Goal: Information Seeking & Learning: Check status

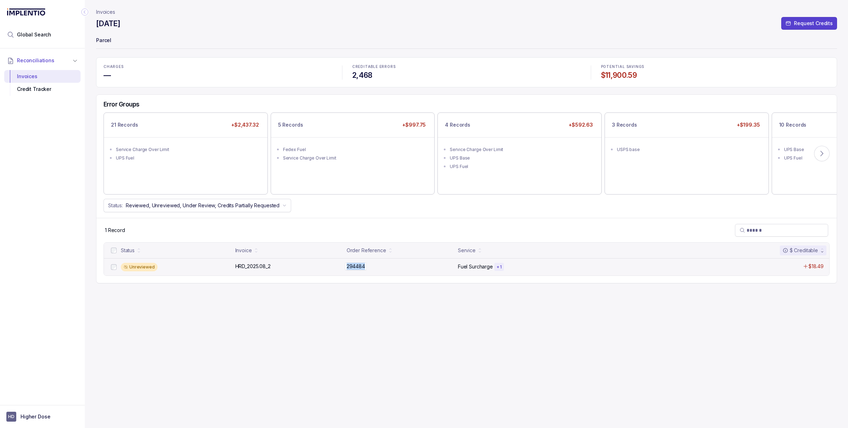
copy div "294484"
drag, startPoint x: 369, startPoint y: 267, endPoint x: 310, endPoint y: 427, distance: 170.6
click at [331, 343] on div "Invoices August 2025 Request Credits Parcel CHARGES — CREDITABLE ERRORS 2,468 P…" at bounding box center [466, 214] width 741 height 428
click at [820, 151] on icon at bounding box center [822, 153] width 7 height 7
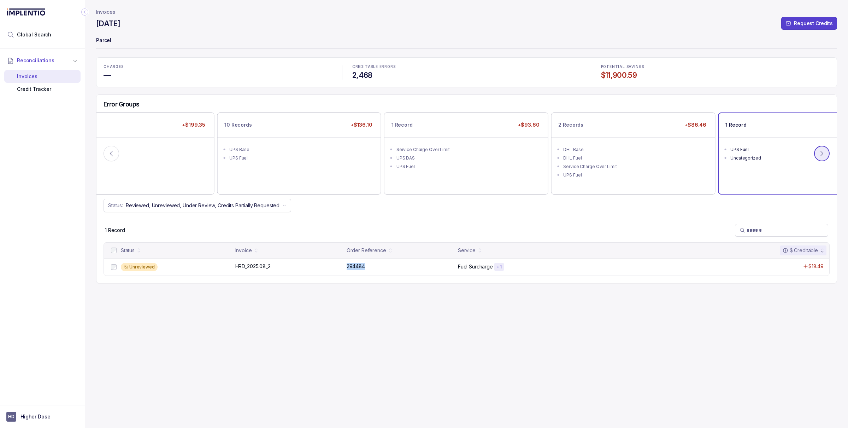
click at [821, 151] on icon at bounding box center [822, 153] width 2 height 5
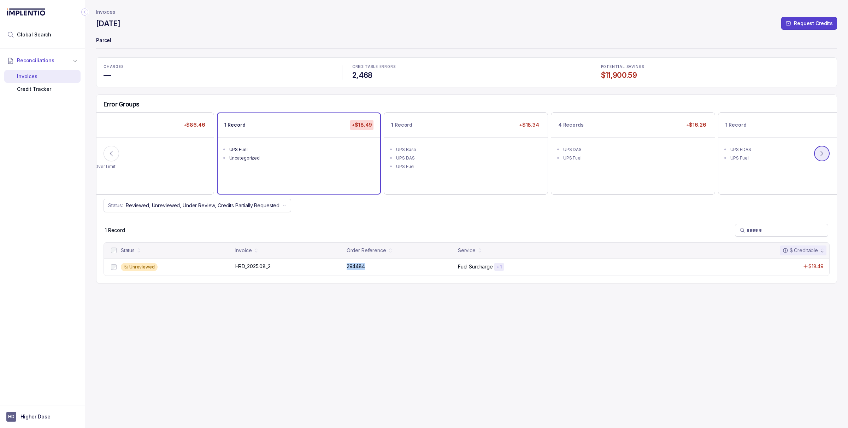
click at [827, 155] on button at bounding box center [822, 154] width 16 height 16
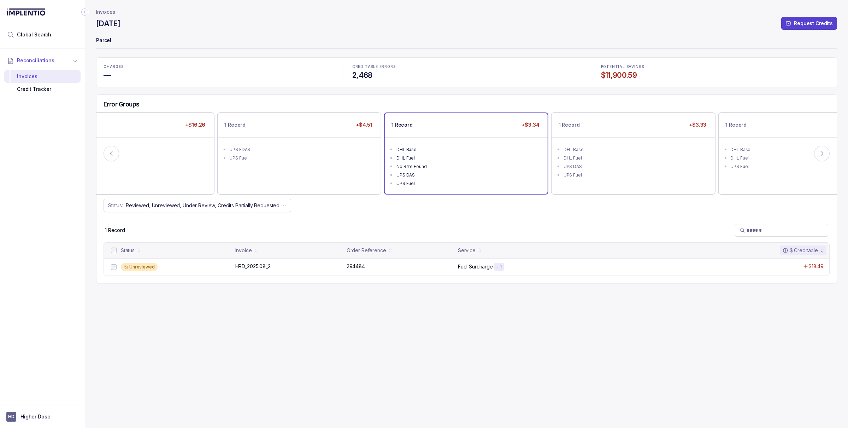
click at [426, 181] on div "UPS Fuel" at bounding box center [469, 183] width 144 height 7
copy div "294666"
drag, startPoint x: 369, startPoint y: 267, endPoint x: 366, endPoint y: 269, distance: 3.6
click at [366, 269] on div "294666 294666" at bounding box center [400, 266] width 107 height 7
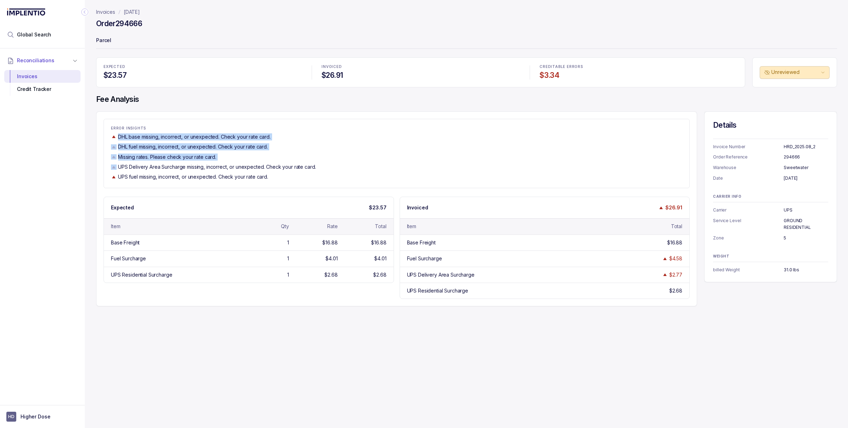
drag, startPoint x: 118, startPoint y: 137, endPoint x: 225, endPoint y: 163, distance: 110.2
click at [225, 163] on div "ERROR INSIGHTS DHL base missing, incorrect, or unexpected. Check your rate card…" at bounding box center [397, 153] width 586 height 54
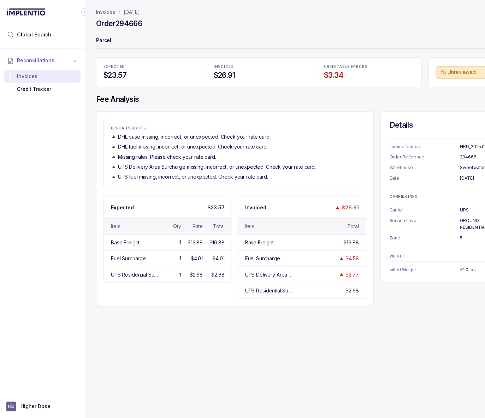
click at [137, 12] on p "[DATE]" at bounding box center [132, 11] width 16 height 7
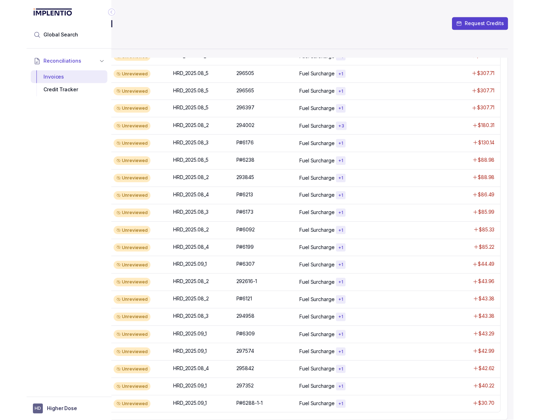
scroll to position [0, 41]
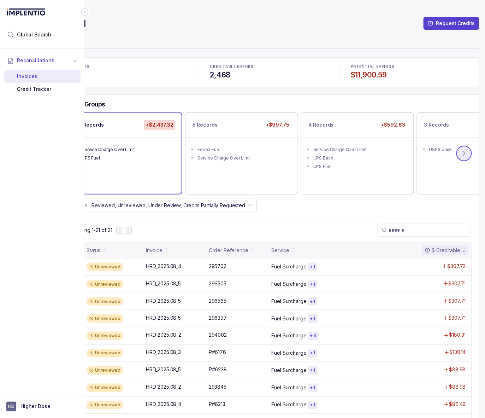
click at [463, 155] on icon at bounding box center [464, 153] width 2 height 5
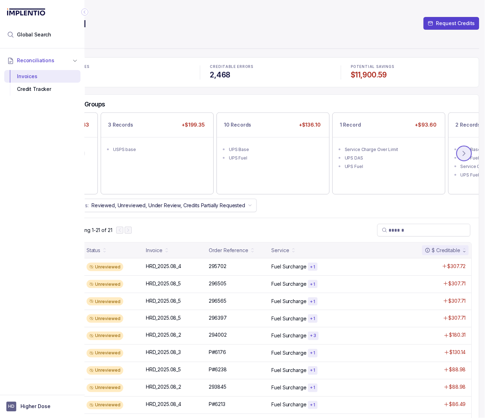
click at [463, 155] on icon at bounding box center [464, 153] width 2 height 5
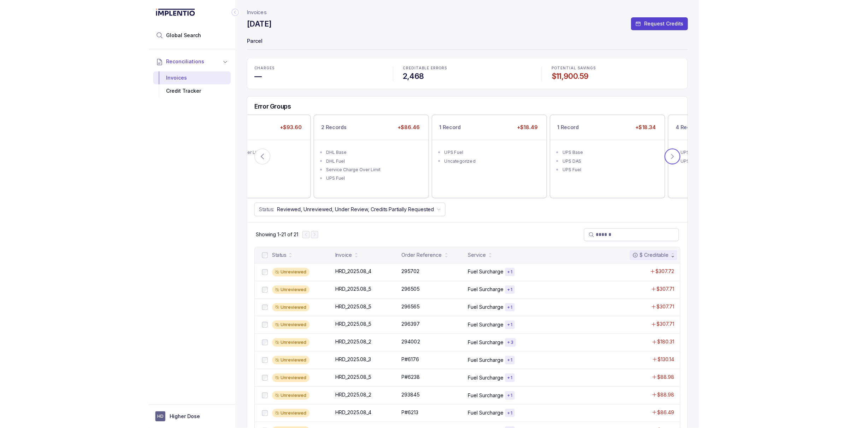
scroll to position [0, 0]
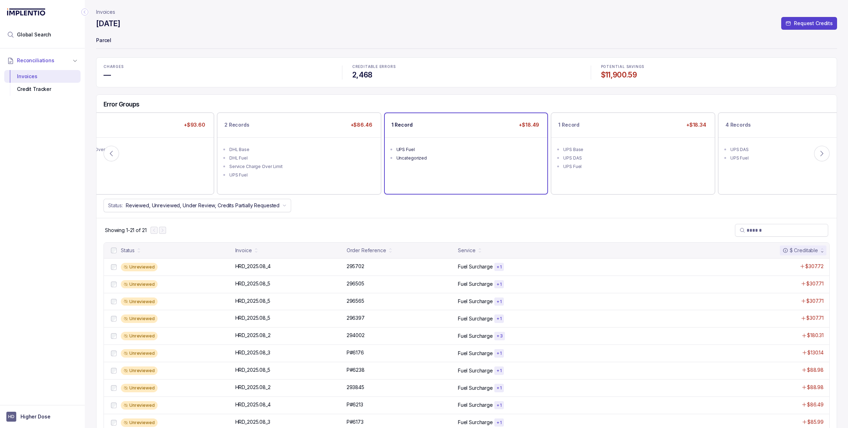
click at [485, 186] on div "1 Record +$18.49 UPS Fuel Uncategorized" at bounding box center [466, 153] width 163 height 80
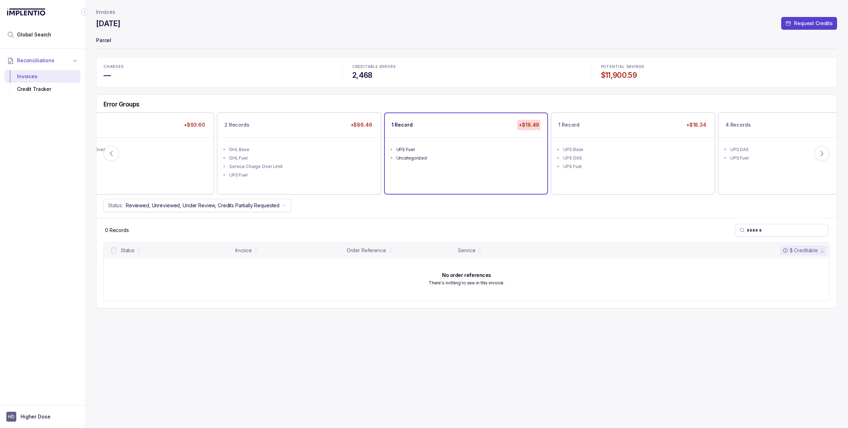
click at [438, 172] on div "1 Record +$18.49 UPS Fuel Uncategorized" at bounding box center [466, 153] width 163 height 80
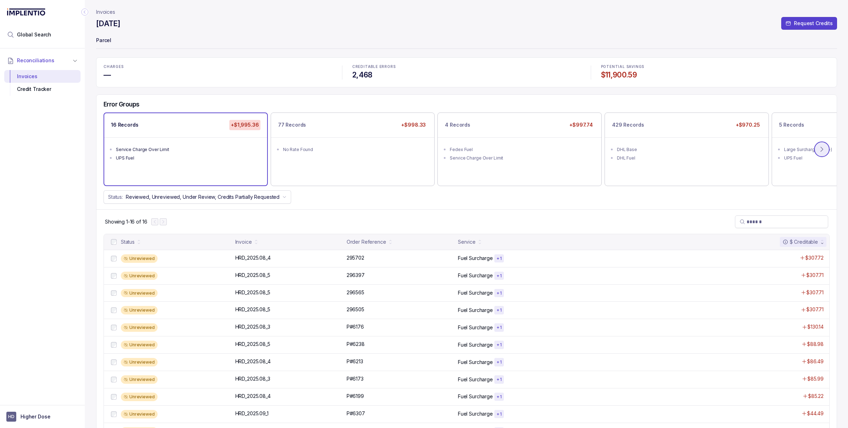
click at [824, 146] on button at bounding box center [822, 149] width 16 height 16
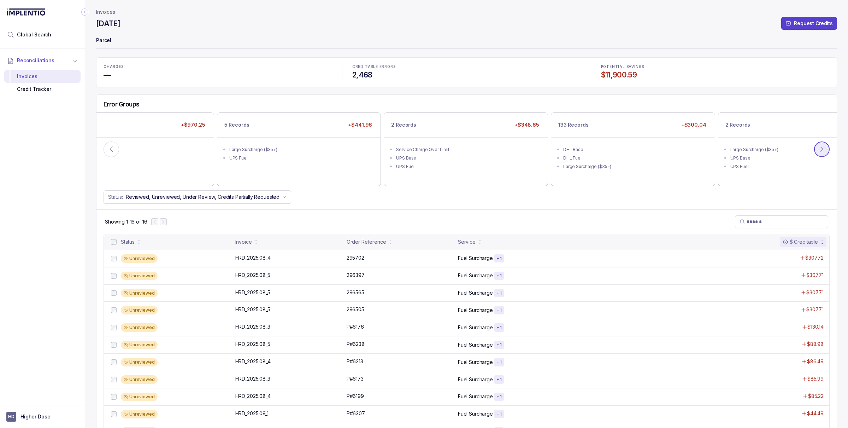
click at [825, 145] on button at bounding box center [822, 149] width 16 height 16
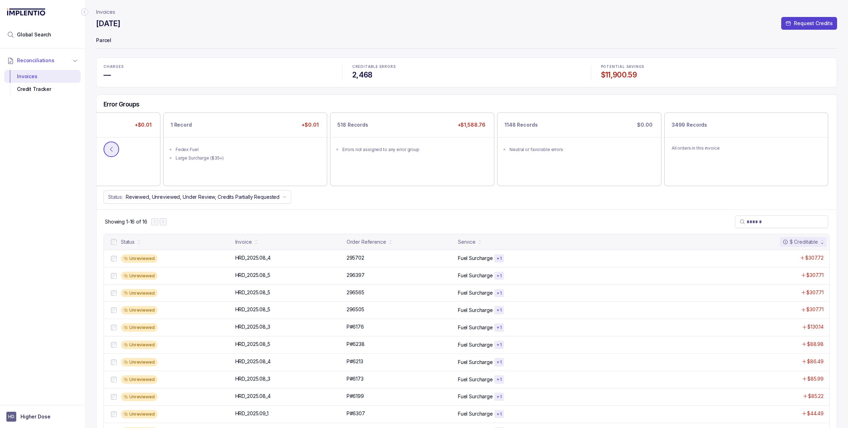
click at [117, 149] on button at bounding box center [112, 149] width 16 height 16
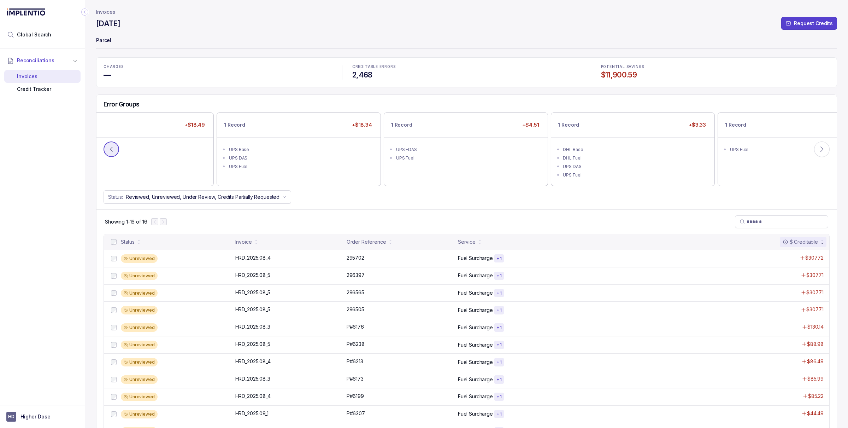
click at [117, 149] on button at bounding box center [112, 149] width 16 height 16
click at [117, 148] on button at bounding box center [112, 149] width 16 height 16
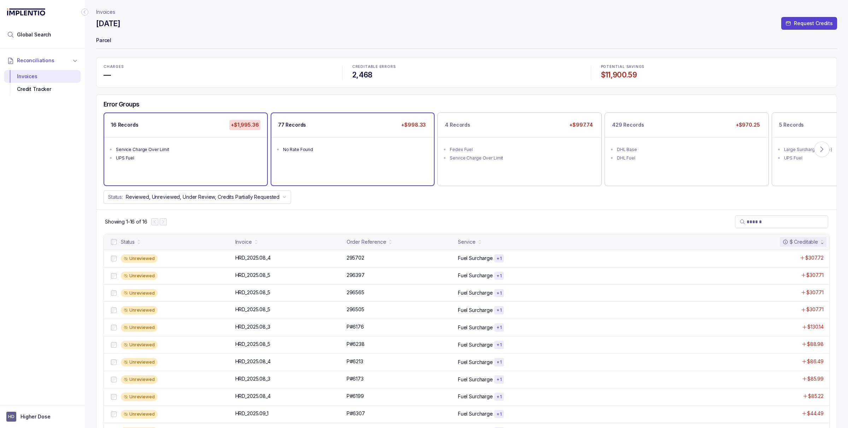
click at [314, 146] on div "No Rate Found" at bounding box center [355, 149] width 144 height 7
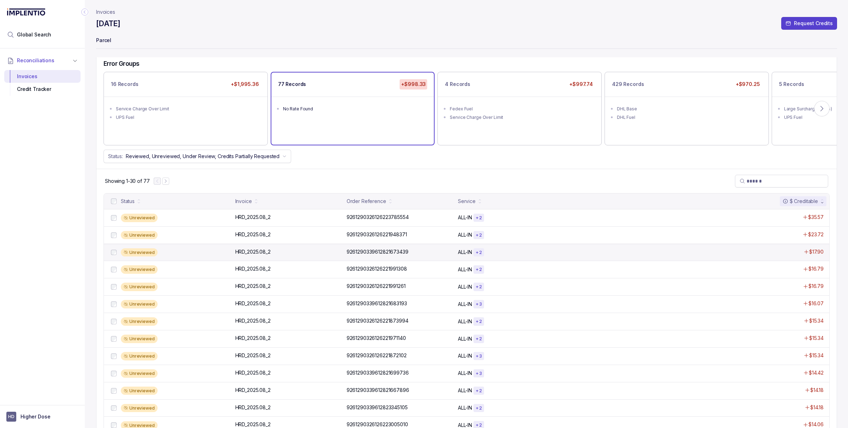
scroll to position [40, 0]
click at [821, 109] on icon at bounding box center [822, 109] width 7 height 7
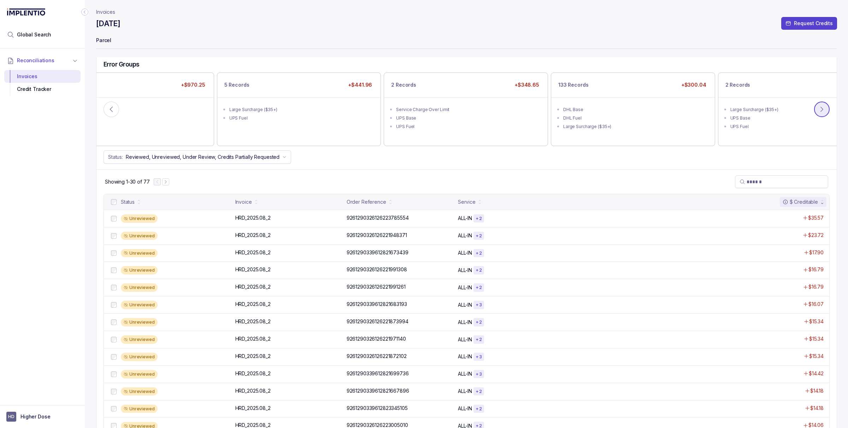
click at [821, 109] on icon at bounding box center [822, 109] width 7 height 7
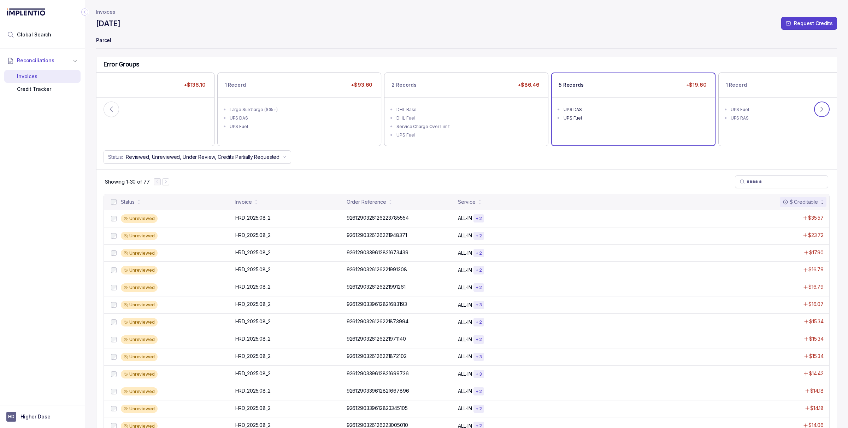
scroll to position [0, 0]
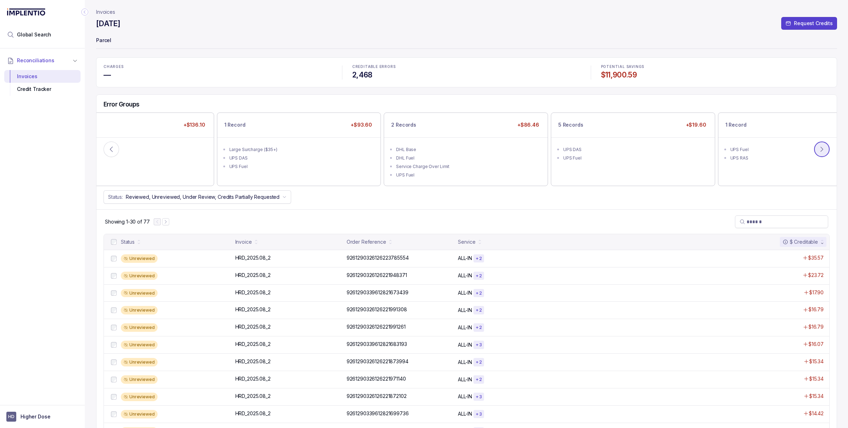
click at [821, 146] on icon at bounding box center [822, 149] width 7 height 7
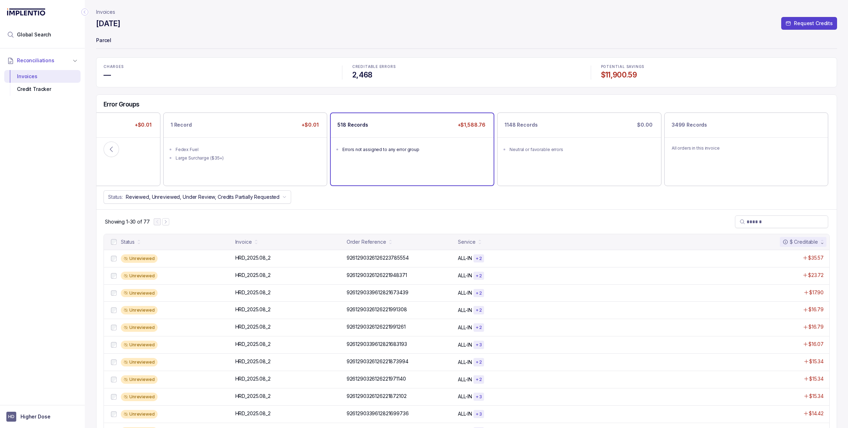
scroll to position [0, 0]
click at [112, 146] on icon at bounding box center [111, 148] width 7 height 7
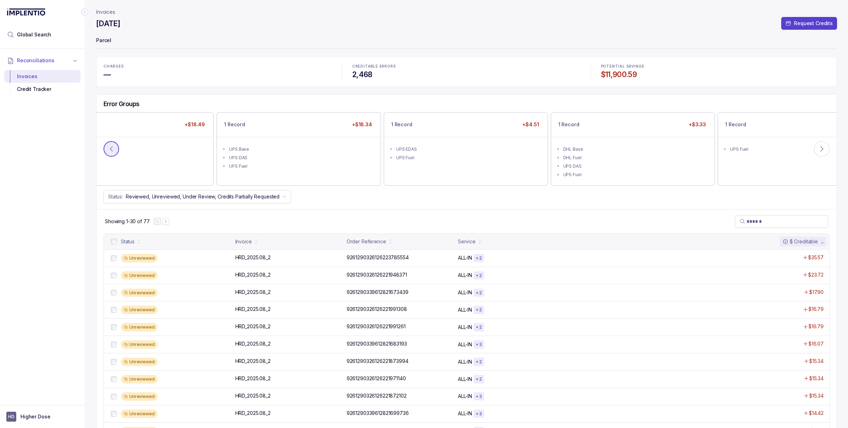
click at [115, 147] on button at bounding box center [112, 149] width 16 height 16
click at [109, 150] on icon at bounding box center [111, 148] width 7 height 7
click at [824, 151] on icon at bounding box center [822, 148] width 7 height 7
click at [819, 152] on icon at bounding box center [822, 148] width 7 height 7
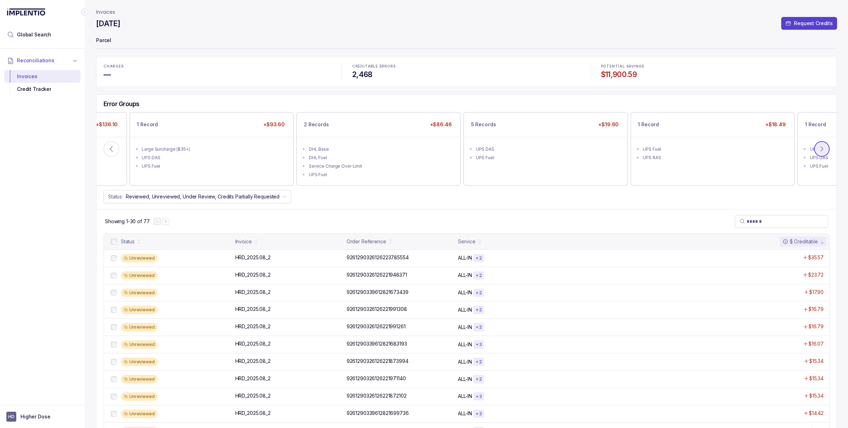
click at [819, 152] on icon at bounding box center [822, 148] width 7 height 7
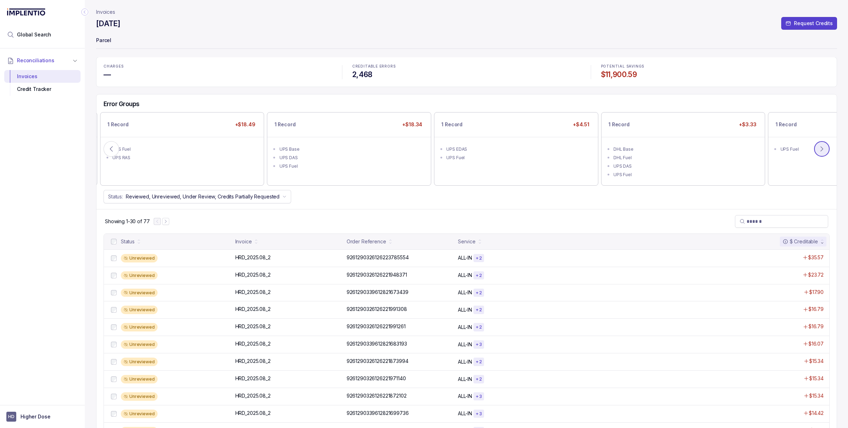
click at [819, 152] on icon at bounding box center [822, 148] width 7 height 7
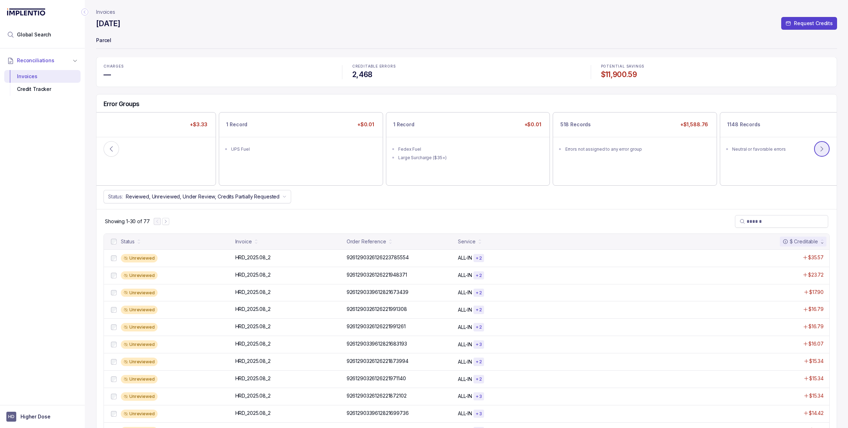
click at [819, 152] on icon at bounding box center [822, 148] width 7 height 7
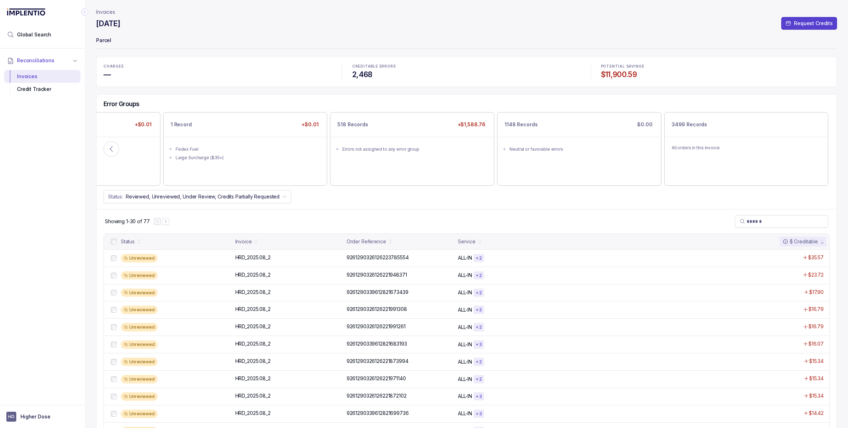
click at [112, 14] on p "Invoices" at bounding box center [105, 11] width 19 height 7
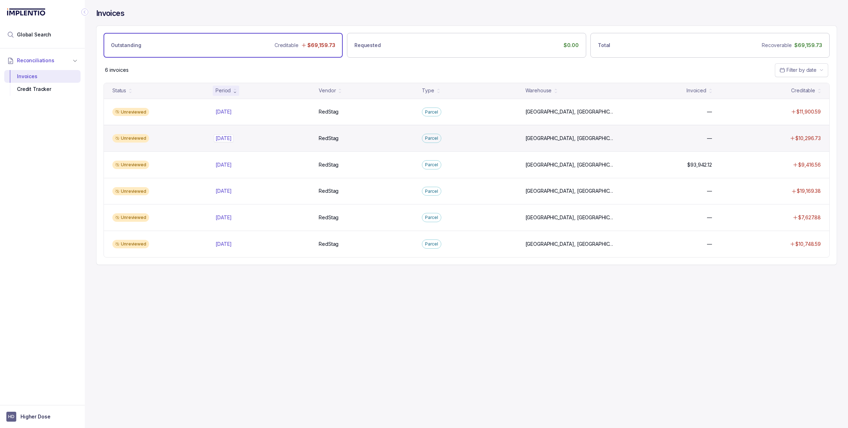
click at [225, 137] on p "Jul 2025" at bounding box center [224, 138] width 20 height 8
click at [227, 138] on p "Jul 2025" at bounding box center [224, 138] width 20 height 8
